Goal: Find specific page/section: Find specific page/section

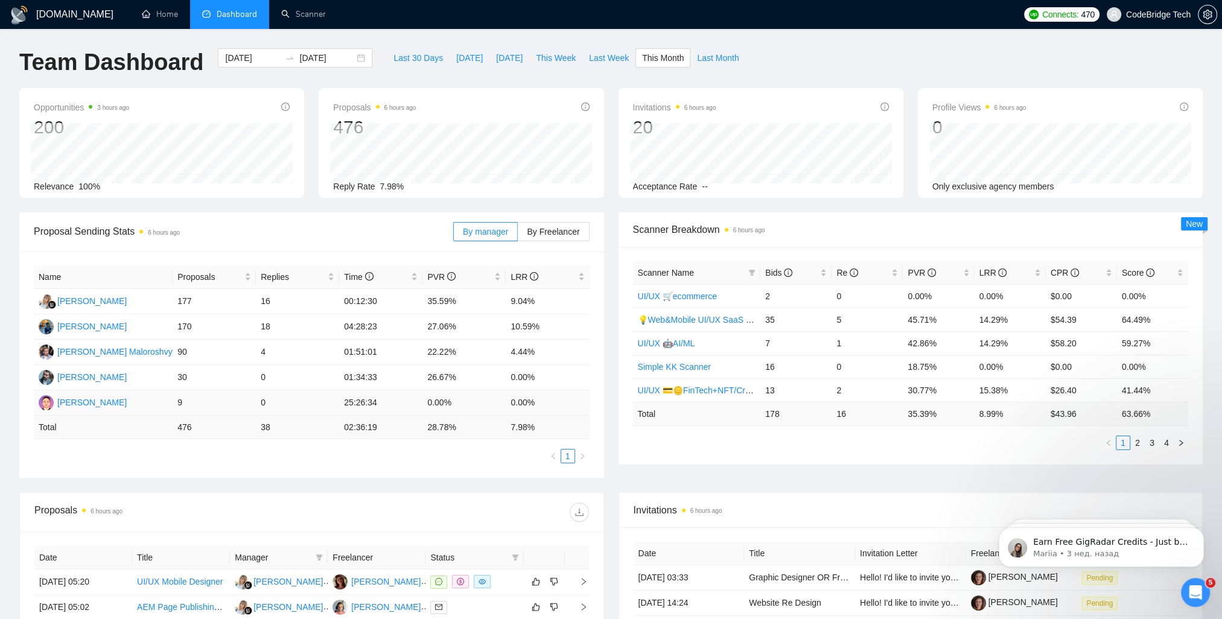
drag, startPoint x: 186, startPoint y: 404, endPoint x: 166, endPoint y: 405, distance: 19.9
click at [166, 405] on tr "[PERSON_NAME] 9 0 25:26:34 0.00% 0.00%" at bounding box center [312, 402] width 556 height 25
drag, startPoint x: 166, startPoint y: 405, endPoint x: 173, endPoint y: 407, distance: 6.9
click at [173, 407] on tr "[PERSON_NAME] 9 0 25:26:34 0.00% 0.00%" at bounding box center [312, 402] width 556 height 25
click at [177, 404] on td "9" at bounding box center [214, 402] width 83 height 25
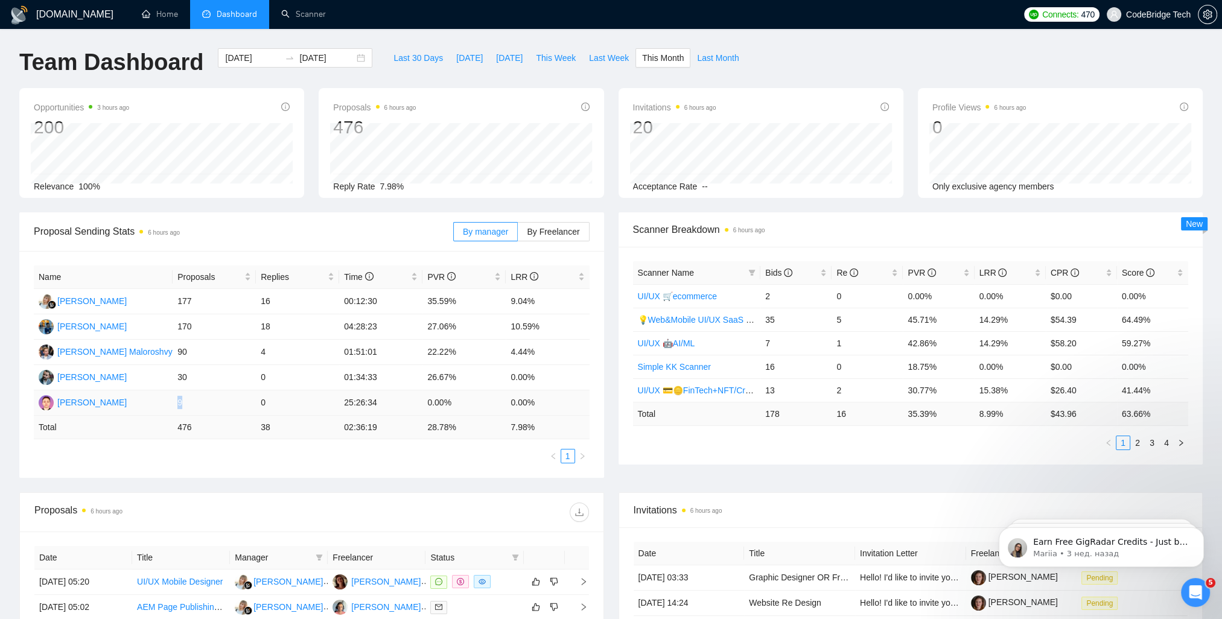
drag, startPoint x: 177, startPoint y: 404, endPoint x: 205, endPoint y: 405, distance: 27.8
click at [205, 405] on td "9" at bounding box center [214, 402] width 83 height 25
drag, startPoint x: 205, startPoint y: 405, endPoint x: 256, endPoint y: 406, distance: 51.3
click at [256, 406] on tr "[PERSON_NAME] 9 0 25:26:34 0.00% 0.00%" at bounding box center [312, 402] width 556 height 25
drag, startPoint x: 269, startPoint y: 406, endPoint x: 246, endPoint y: 406, distance: 22.3
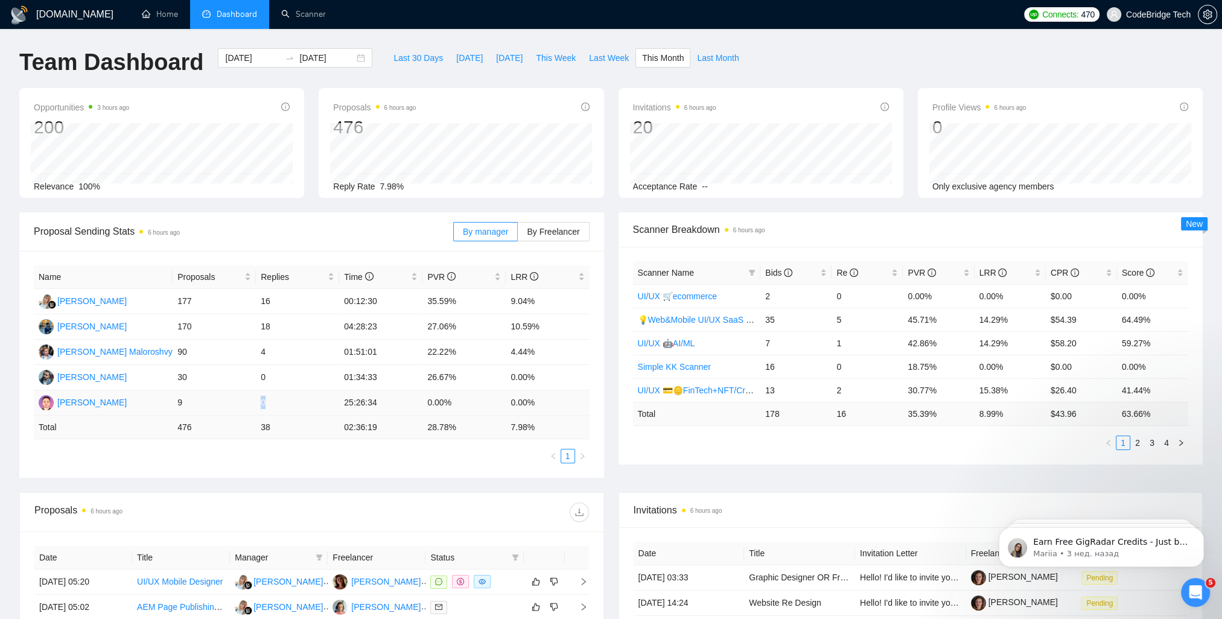
click at [246, 406] on tr "[PERSON_NAME] 9 0 25:26:34 0.00% 0.00%" at bounding box center [312, 402] width 556 height 25
click at [274, 406] on td "0" at bounding box center [297, 402] width 83 height 25
click at [266, 405] on td "0" at bounding box center [297, 402] width 83 height 25
drag, startPoint x: 186, startPoint y: 405, endPoint x: 169, endPoint y: 407, distance: 17.0
click at [169, 407] on tr "[PERSON_NAME] 9 0 25:26:34 0.00% 0.00%" at bounding box center [312, 402] width 556 height 25
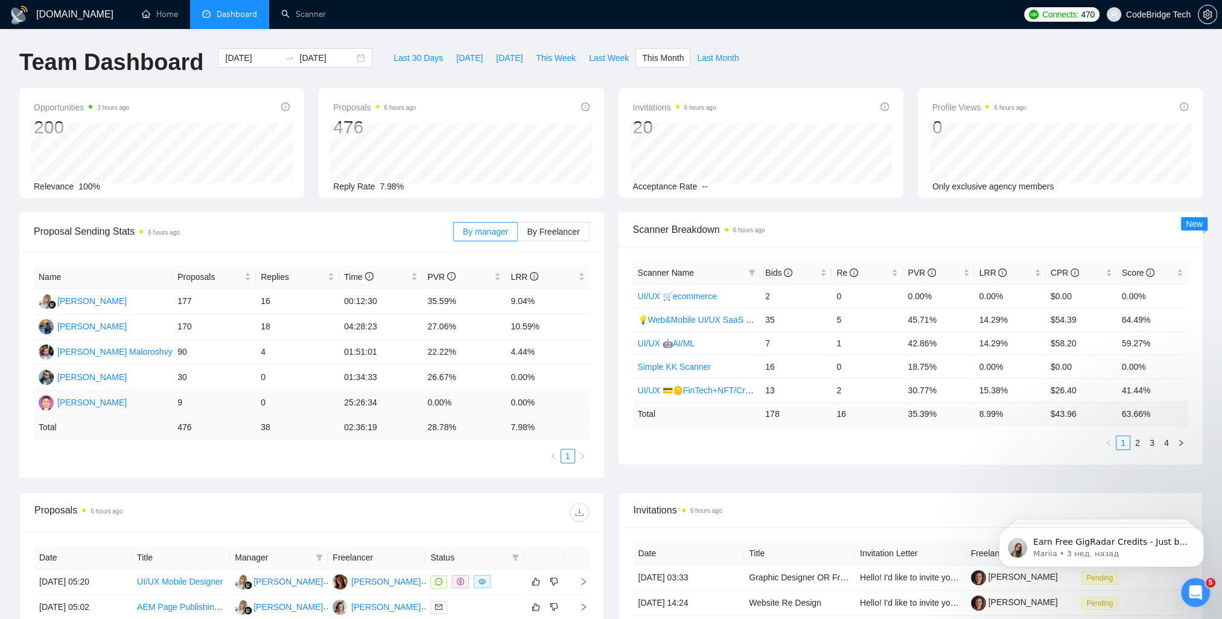
click at [170, 407] on td "[PERSON_NAME]" at bounding box center [103, 402] width 139 height 25
click at [179, 404] on td "9" at bounding box center [214, 402] width 83 height 25
drag, startPoint x: 176, startPoint y: 403, endPoint x: 227, endPoint y: 404, distance: 50.7
click at [227, 404] on td "9" at bounding box center [214, 402] width 83 height 25
drag, startPoint x: 227, startPoint y: 404, endPoint x: 268, endPoint y: 409, distance: 41.3
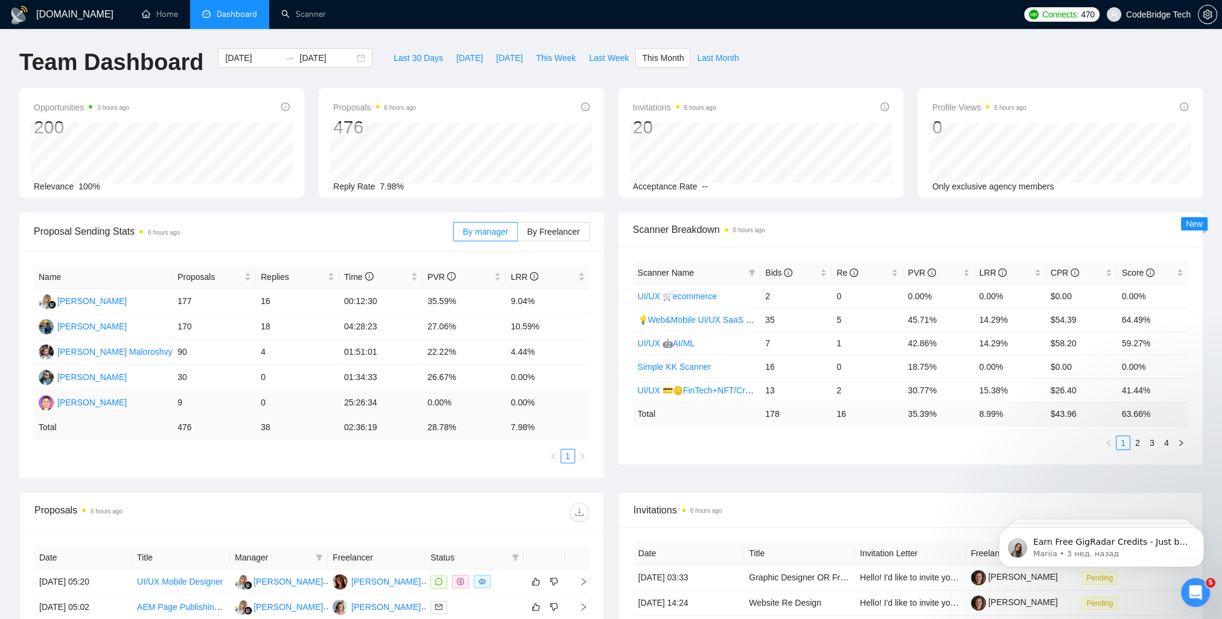
click at [268, 409] on td "0" at bounding box center [297, 402] width 83 height 25
drag, startPoint x: 274, startPoint y: 404, endPoint x: 166, endPoint y: 404, distance: 108.0
click at [166, 404] on tr "[PERSON_NAME] 9 0 25:26:34 0.00% 0.00%" at bounding box center [312, 402] width 556 height 25
drag, startPoint x: 166, startPoint y: 404, endPoint x: 174, endPoint y: 402, distance: 8.2
click at [174, 402] on td "9" at bounding box center [214, 402] width 83 height 25
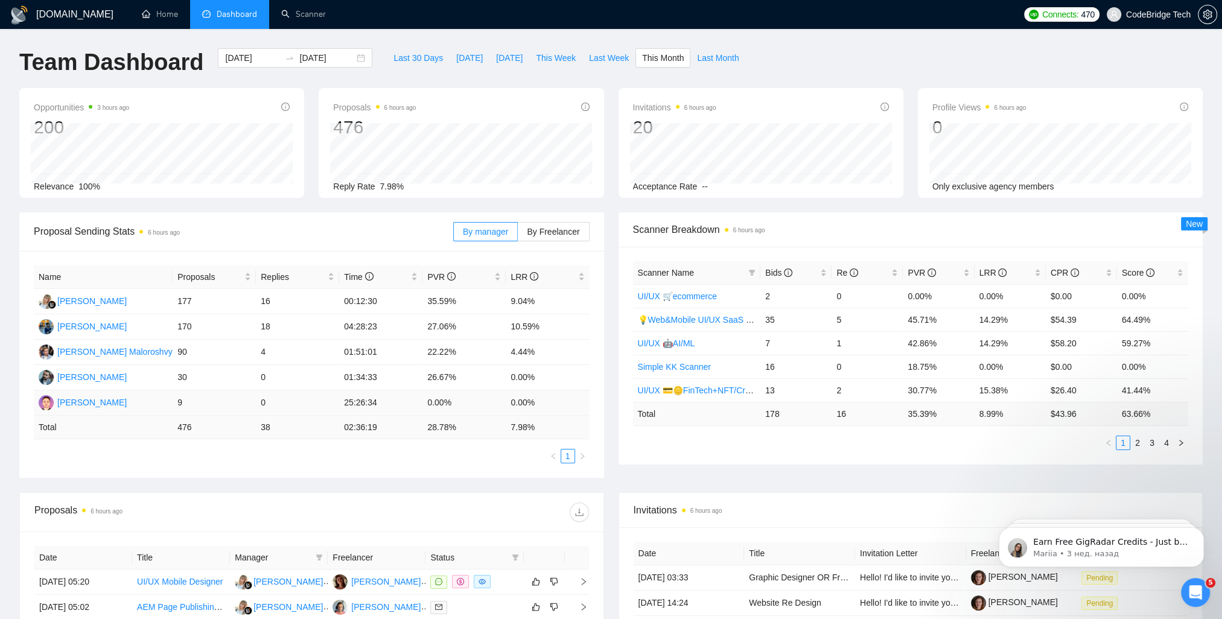
click at [174, 402] on td "9" at bounding box center [214, 402] width 83 height 25
click at [179, 403] on td "9" at bounding box center [214, 402] width 83 height 25
click at [212, 405] on td "9" at bounding box center [214, 402] width 83 height 25
click at [568, 230] on span "By Freelancer" at bounding box center [553, 232] width 53 height 10
click at [518, 235] on input "By Freelancer" at bounding box center [518, 235] width 0 height 0
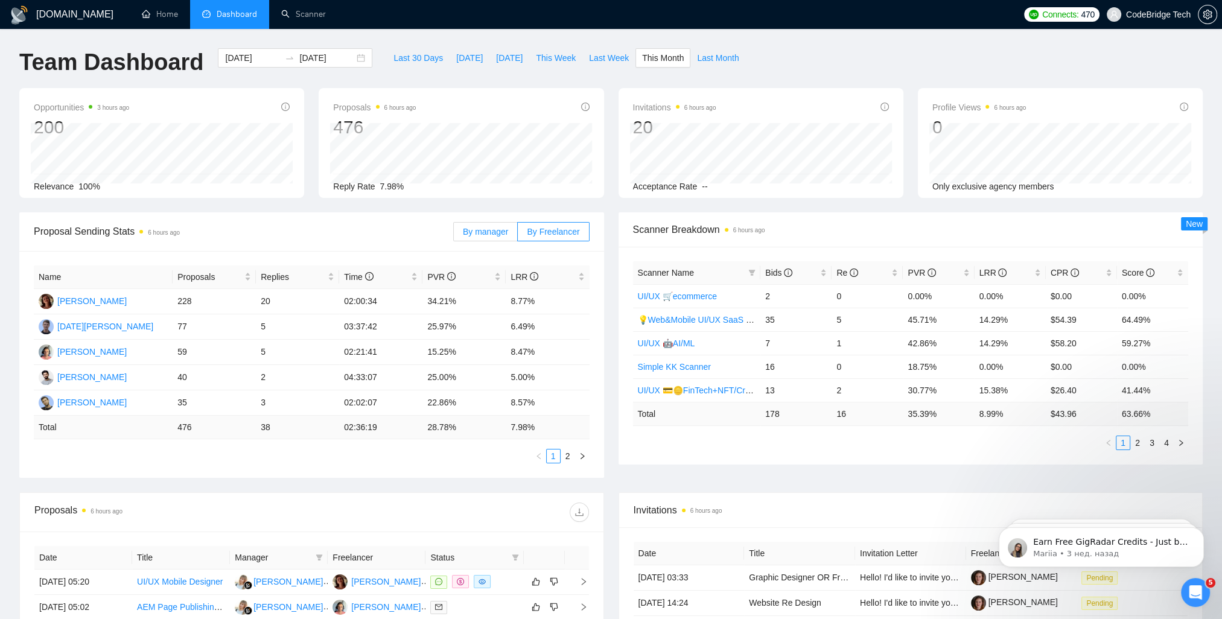
click at [495, 232] on span "By manager" at bounding box center [485, 232] width 45 height 10
click at [454, 235] on input "By manager" at bounding box center [454, 235] width 0 height 0
drag, startPoint x: 172, startPoint y: 404, endPoint x: 203, endPoint y: 406, distance: 30.8
click at [203, 406] on td "9" at bounding box center [214, 402] width 83 height 25
drag, startPoint x: 203, startPoint y: 406, endPoint x: 255, endPoint y: 404, distance: 51.9
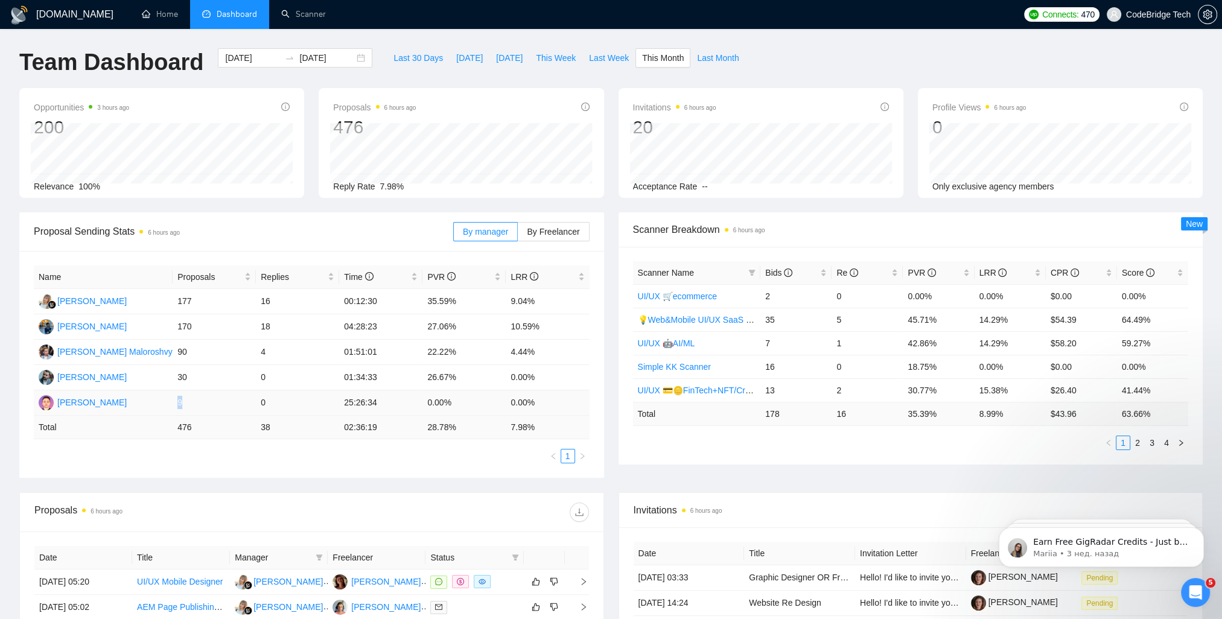
click at [253, 404] on td "9" at bounding box center [214, 402] width 83 height 25
click at [276, 408] on td "0" at bounding box center [297, 402] width 83 height 25
drag, startPoint x: 275, startPoint y: 406, endPoint x: 149, endPoint y: 397, distance: 126.5
click at [149, 397] on tr "[PERSON_NAME] 9 0 25:26:34 0.00% 0.00%" at bounding box center [312, 402] width 556 height 25
click at [150, 400] on td "[PERSON_NAME]" at bounding box center [103, 402] width 139 height 25
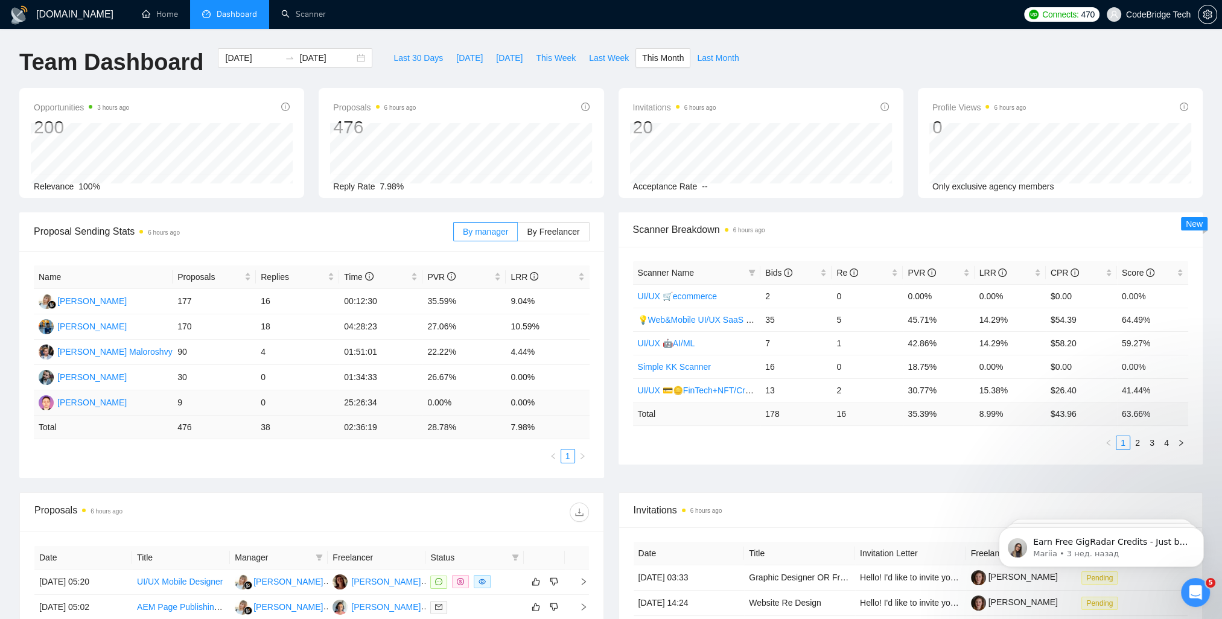
click at [183, 406] on td "9" at bounding box center [214, 402] width 83 height 25
click at [179, 407] on td "9" at bounding box center [214, 402] width 83 height 25
drag, startPoint x: 239, startPoint y: 405, endPoint x: 161, endPoint y: 405, distance: 77.8
click at [161, 405] on tr "[PERSON_NAME] 9 0 25:26:34 0.00% 0.00%" at bounding box center [312, 402] width 556 height 25
click at [167, 403] on td "[PERSON_NAME]" at bounding box center [103, 402] width 139 height 25
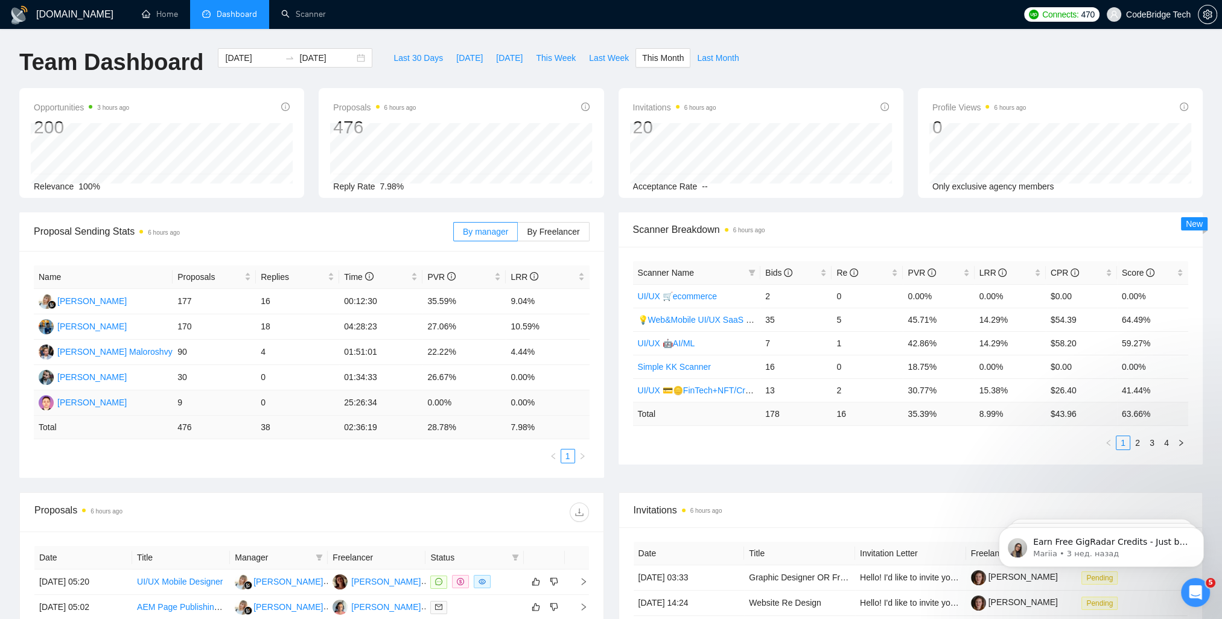
click at [177, 402] on td "9" at bounding box center [214, 402] width 83 height 25
click at [174, 403] on td "9" at bounding box center [214, 402] width 83 height 25
drag, startPoint x: 176, startPoint y: 406, endPoint x: 296, endPoint y: 412, distance: 119.6
click at [296, 412] on tr "[PERSON_NAME] 9 0 25:26:34 0.00% 0.00%" at bounding box center [312, 402] width 556 height 25
drag, startPoint x: 296, startPoint y: 412, endPoint x: 257, endPoint y: 407, distance: 39.0
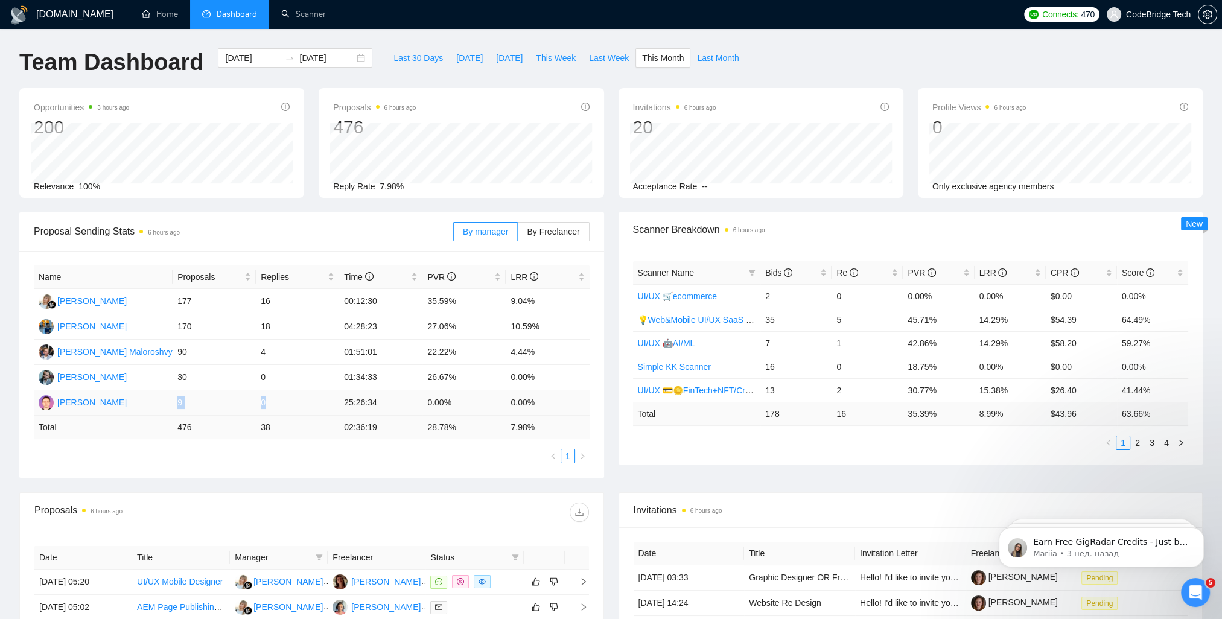
click at [257, 407] on td "0" at bounding box center [297, 402] width 83 height 25
click at [266, 407] on td "0" at bounding box center [297, 402] width 83 height 25
drag, startPoint x: 266, startPoint y: 406, endPoint x: 142, endPoint y: 407, distance: 123.7
click at [142, 407] on tr "[PERSON_NAME] 9 0 25:26:34 0.00% 0.00%" at bounding box center [312, 402] width 556 height 25
click at [142, 407] on td "[PERSON_NAME]" at bounding box center [103, 402] width 139 height 25
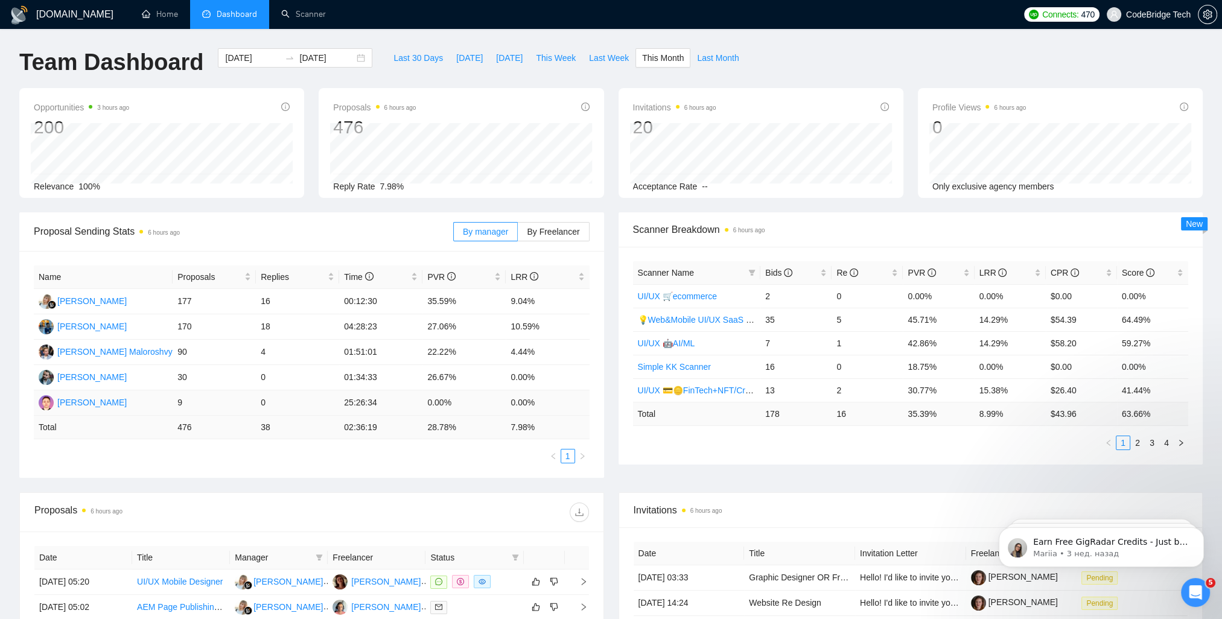
click at [177, 407] on td "9" at bounding box center [214, 402] width 83 height 25
drag, startPoint x: 179, startPoint y: 403, endPoint x: 310, endPoint y: 407, distance: 131.0
click at [310, 407] on tr "[PERSON_NAME] 9 0 25:26:34 0.00% 0.00%" at bounding box center [312, 402] width 556 height 25
drag, startPoint x: 310, startPoint y: 407, endPoint x: 289, endPoint y: 405, distance: 20.7
click at [289, 405] on td "0" at bounding box center [297, 402] width 83 height 25
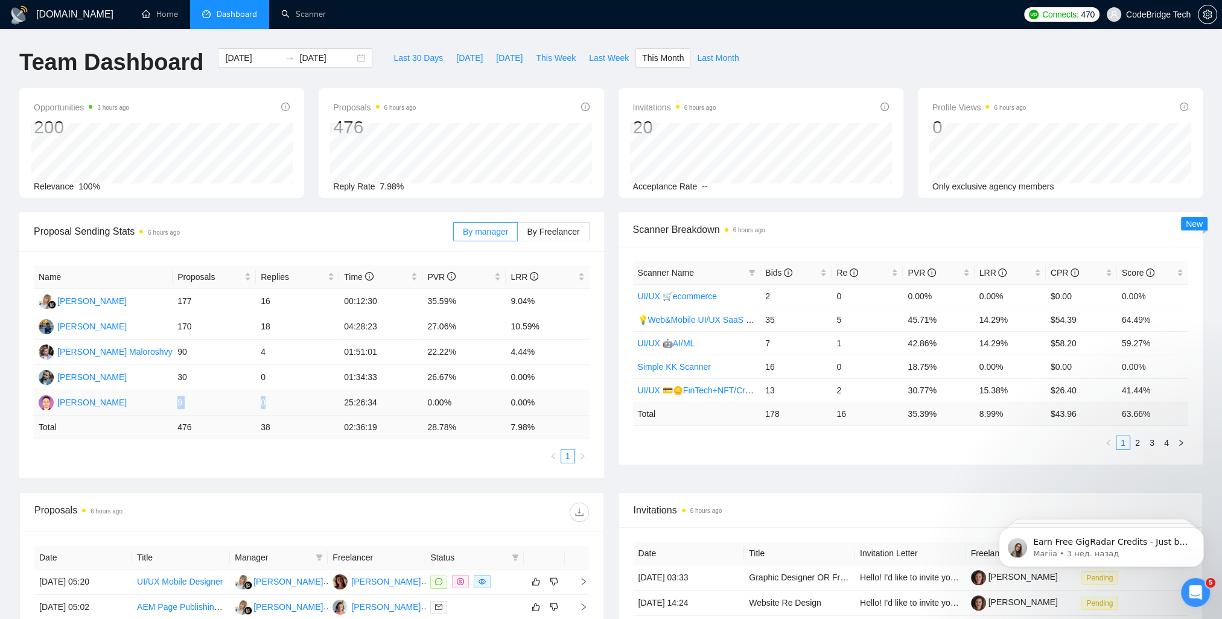
click at [266, 402] on td "0" at bounding box center [297, 402] width 83 height 25
drag, startPoint x: 272, startPoint y: 401, endPoint x: 172, endPoint y: 401, distance: 100.2
click at [172, 401] on tr "[PERSON_NAME] 9 0 25:26:34 0.00% 0.00%" at bounding box center [312, 402] width 556 height 25
drag, startPoint x: 172, startPoint y: 401, endPoint x: 178, endPoint y: 402, distance: 6.2
click at [178, 402] on td "9" at bounding box center [214, 402] width 83 height 25
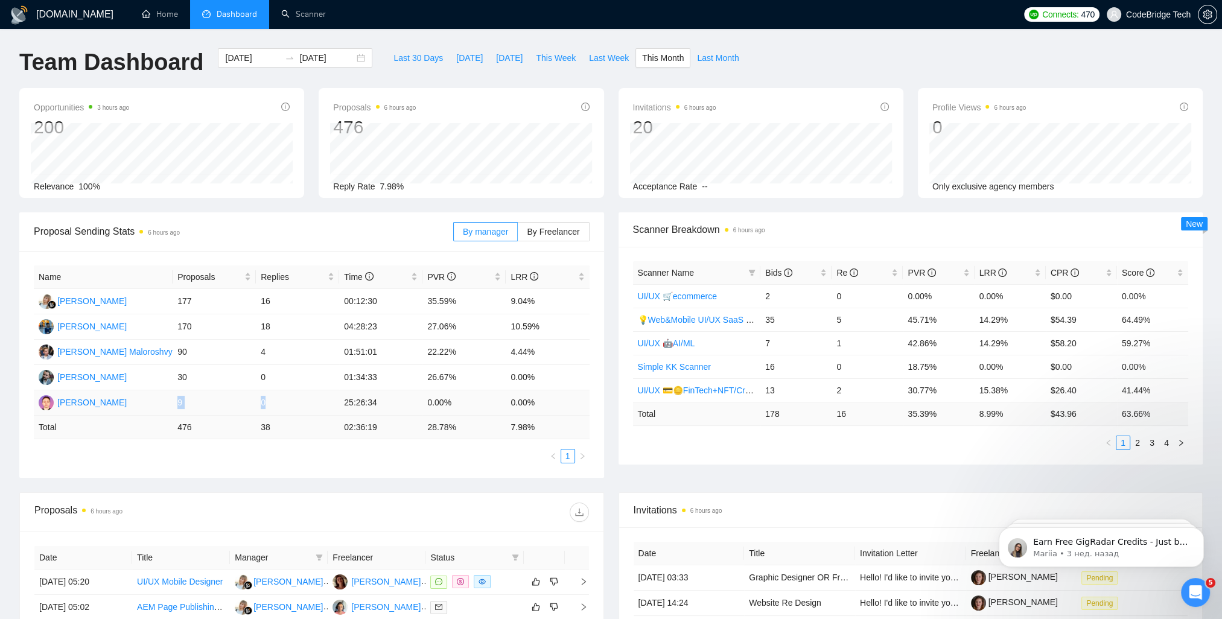
click at [178, 402] on td "9" at bounding box center [214, 402] width 83 height 25
click at [179, 404] on td "9" at bounding box center [214, 402] width 83 height 25
click at [152, 404] on td "[PERSON_NAME]" at bounding box center [103, 402] width 139 height 25
drag, startPoint x: 167, startPoint y: 406, endPoint x: 281, endPoint y: 409, distance: 114.1
click at [281, 409] on tr "[PERSON_NAME] 9 0 25:26:34 0.00% 0.00%" at bounding box center [312, 402] width 556 height 25
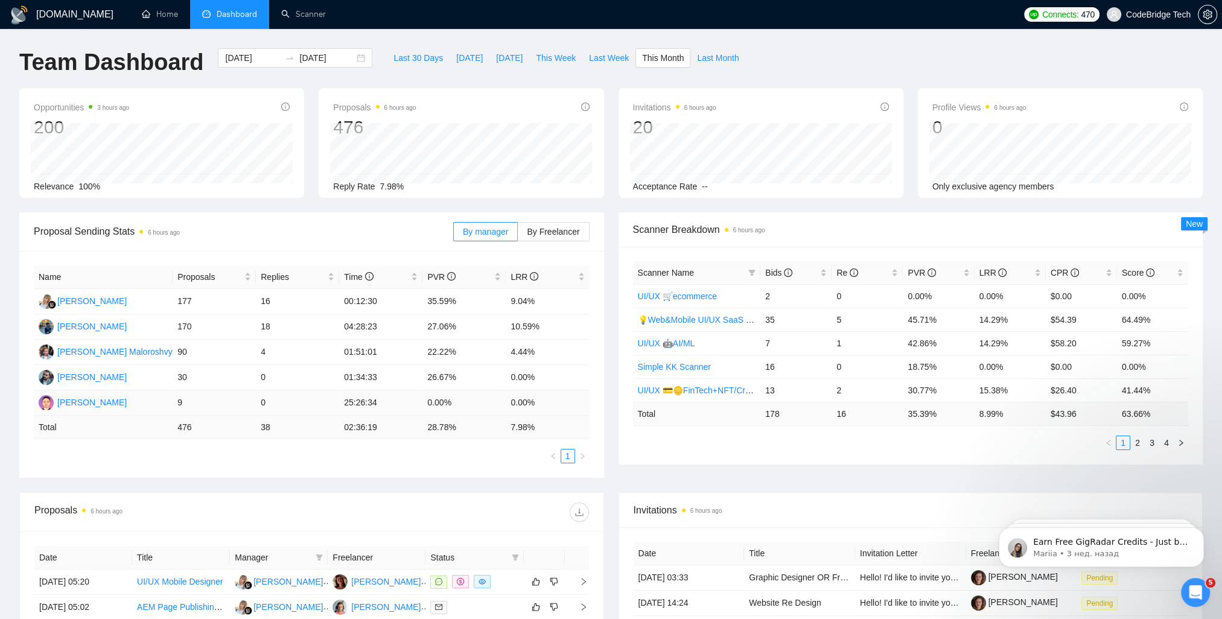
click at [261, 406] on td "0" at bounding box center [297, 402] width 83 height 25
